Goal: Information Seeking & Learning: Learn about a topic

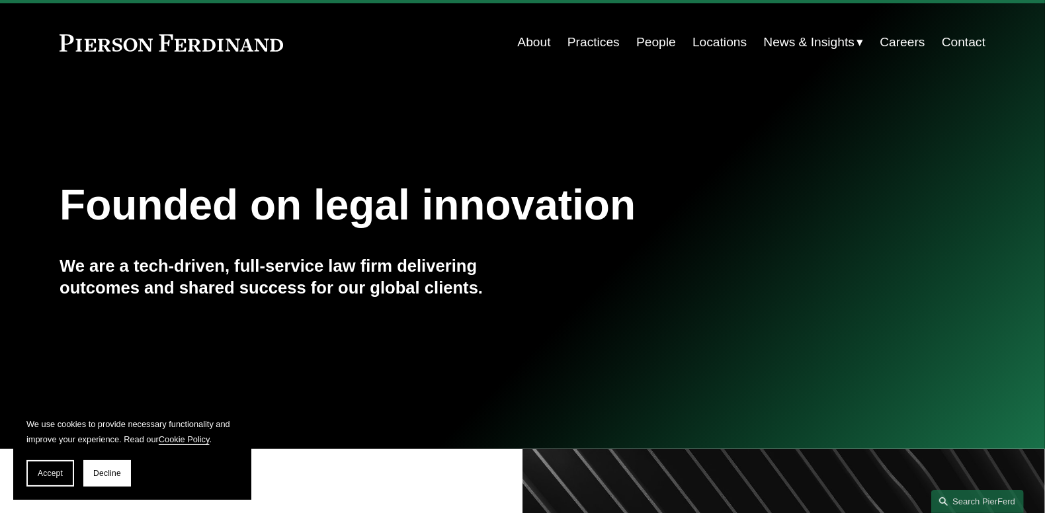
scroll to position [66, 0]
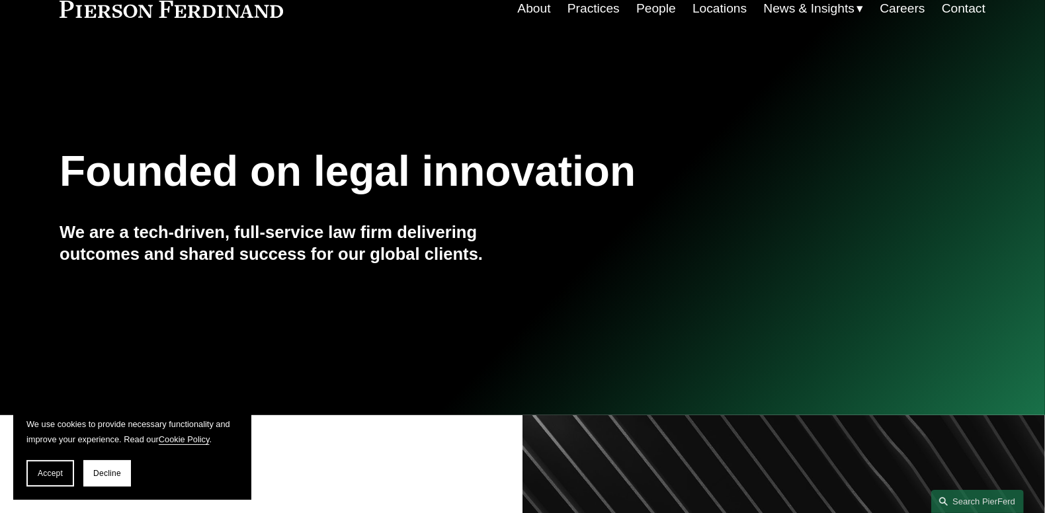
click at [592, 7] on link "Practices" at bounding box center [593, 8] width 52 height 25
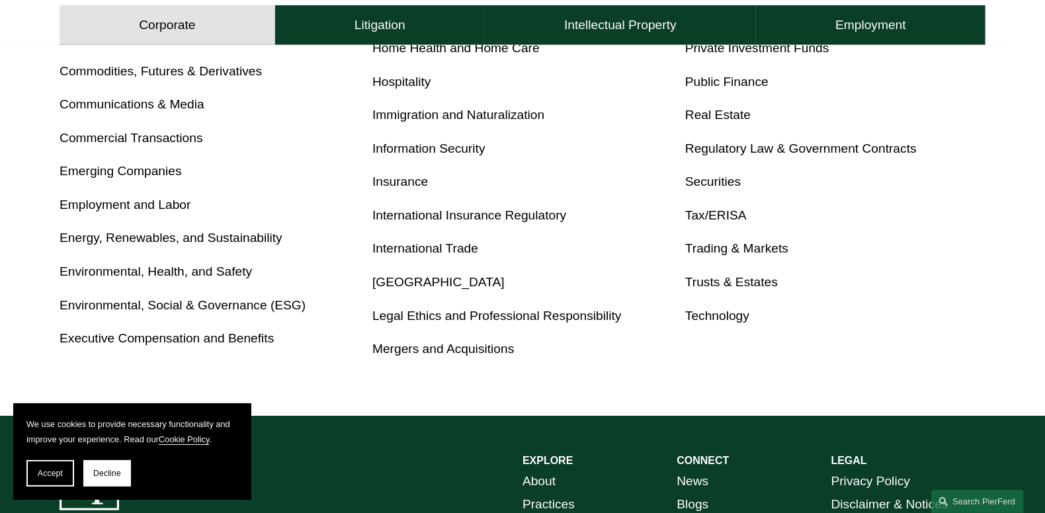
scroll to position [793, 0]
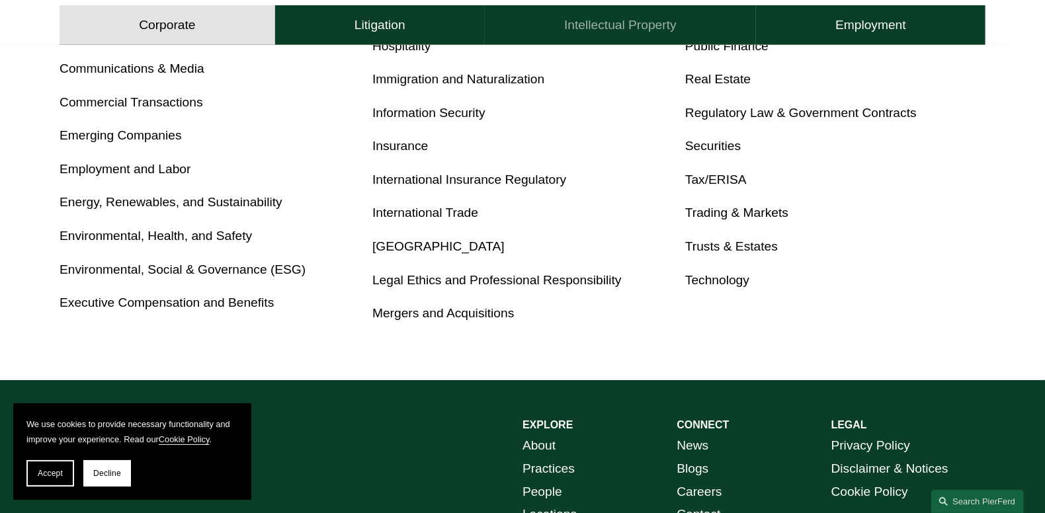
click at [620, 30] on h4 "Intellectual Property" at bounding box center [620, 25] width 112 height 16
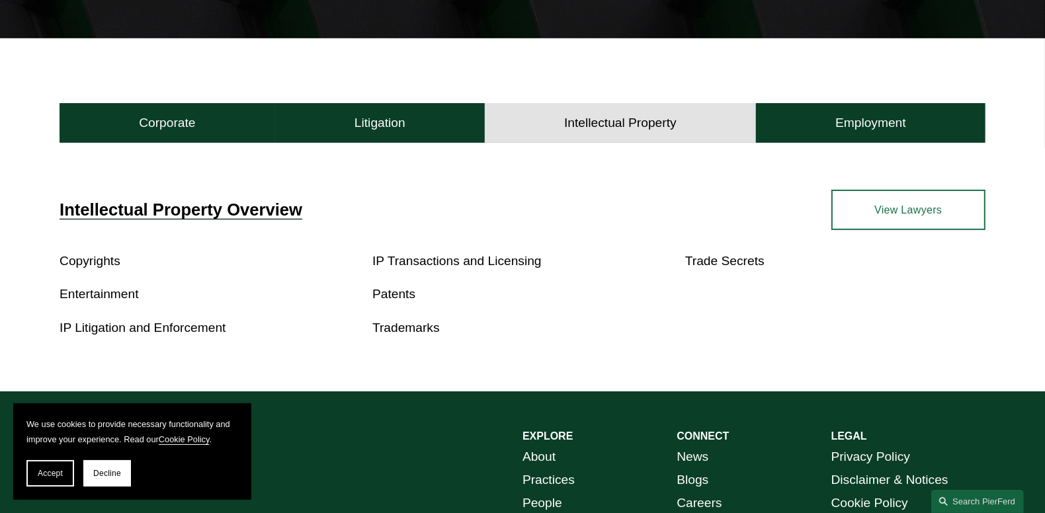
scroll to position [343, 0]
